Goal: Browse casually: Explore the website without a specific task or goal

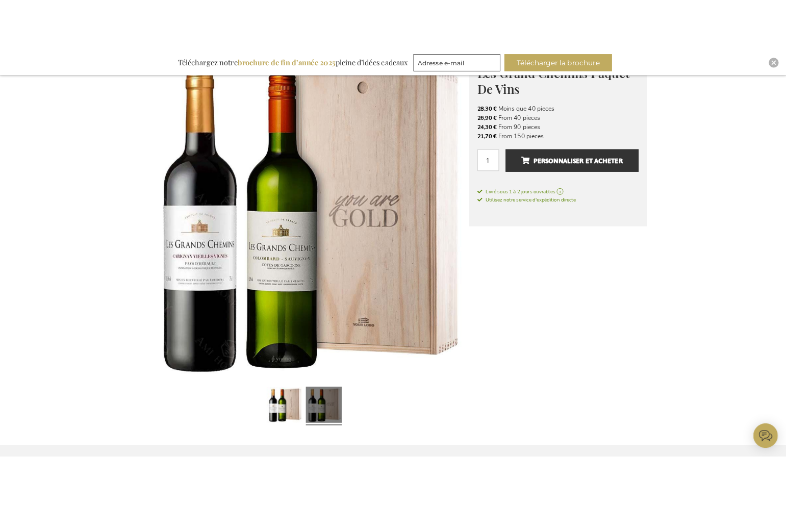
scroll to position [172, 0]
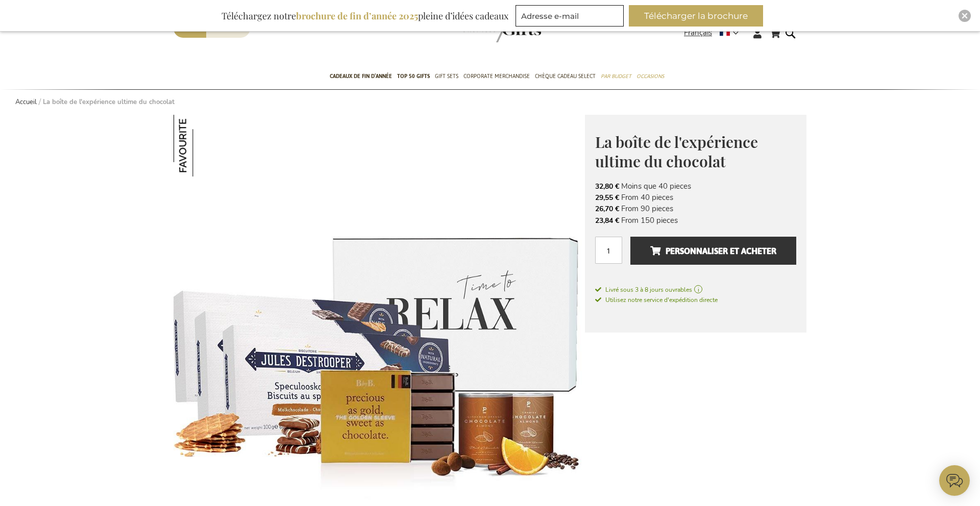
scroll to position [45, 0]
